Goal: Information Seeking & Learning: Check status

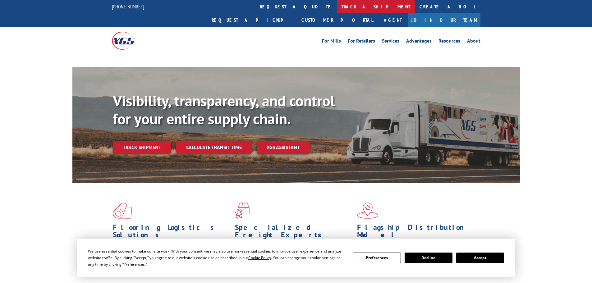
click at [337, 10] on link "track a shipment" at bounding box center [376, 6] width 78 height 13
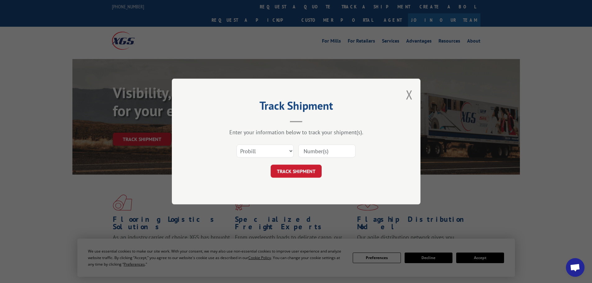
click at [328, 155] on input at bounding box center [326, 150] width 57 height 13
paste input "17480413"
type input "17480413"
click at [303, 170] on button "TRACK SHIPMENT" at bounding box center [296, 171] width 51 height 13
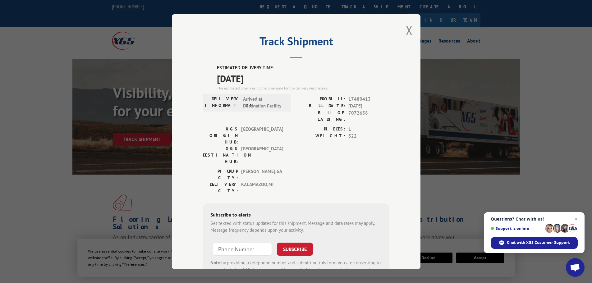
drag, startPoint x: 273, startPoint y: 82, endPoint x: 202, endPoint y: 63, distance: 73.5
click at [202, 63] on div "Track Shipment ESTIMATED DELIVERY TIME: [DATE] The estimated time is using the …" at bounding box center [296, 141] width 248 height 255
copy div "ESTIMATED DELIVERY TIME: [DATE]"
click at [406, 29] on button "Close modal" at bounding box center [409, 30] width 7 height 16
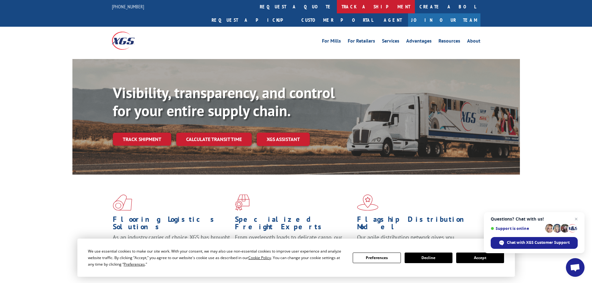
drag, startPoint x: 278, startPoint y: 8, endPoint x: 274, endPoint y: 25, distance: 17.9
click at [337, 8] on link "track a shipment" at bounding box center [376, 6] width 78 height 13
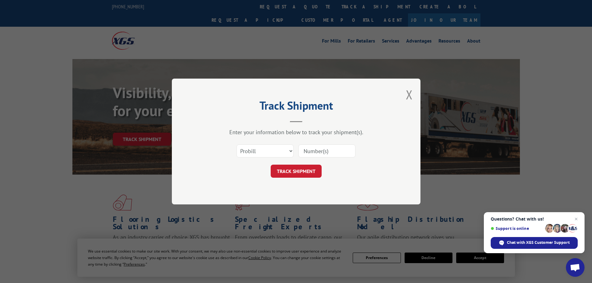
click at [317, 148] on input at bounding box center [326, 150] width 57 height 13
paste input "17639670"
type input "17639670"
click at [314, 170] on button "TRACK SHIPMENT" at bounding box center [296, 171] width 51 height 13
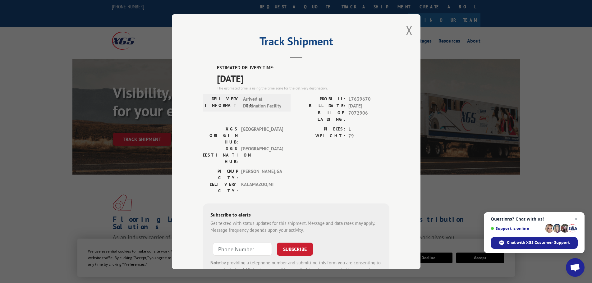
click at [266, 70] on label "ESTIMATED DELIVERY TIME:" at bounding box center [303, 67] width 172 height 7
drag, startPoint x: 266, startPoint y: 78, endPoint x: 212, endPoint y: 67, distance: 55.4
click at [212, 67] on div "ESTIMATED DELIVERY TIME: [DATE] The estimated time is using the time zone for t…" at bounding box center [296, 175] width 186 height 223
copy div "ESTIMATED DELIVERY TIME: [DATE]"
click at [406, 32] on button "Close modal" at bounding box center [409, 30] width 7 height 16
